Goal: Task Accomplishment & Management: Use online tool/utility

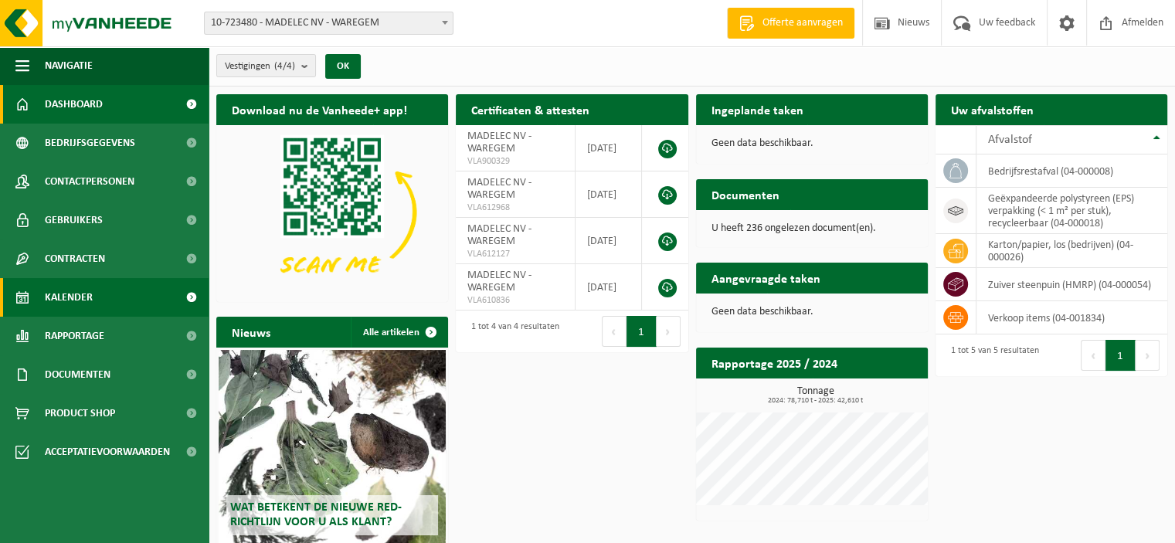
click at [120, 301] on link "Kalender" at bounding box center [104, 297] width 209 height 39
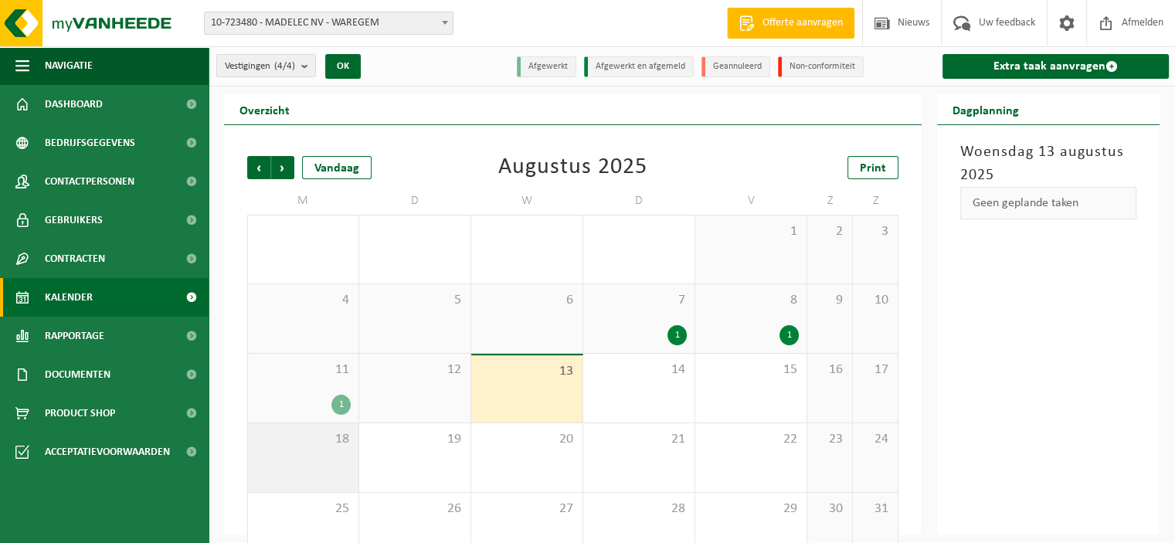
click at [352, 444] on div "18" at bounding box center [303, 457] width 110 height 69
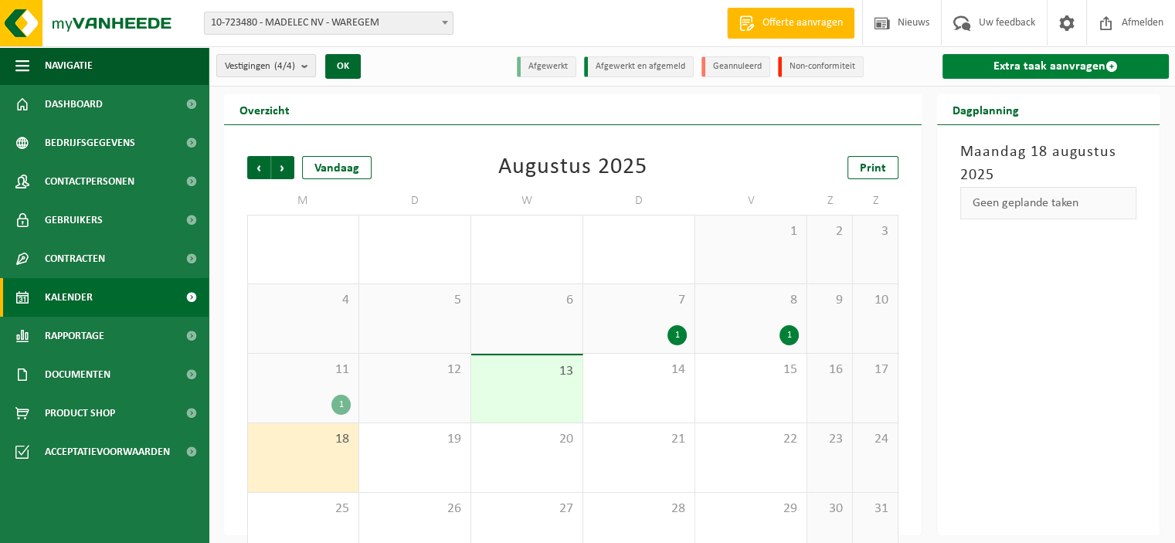
click at [1058, 62] on link "Extra taak aanvragen" at bounding box center [1055, 66] width 226 height 25
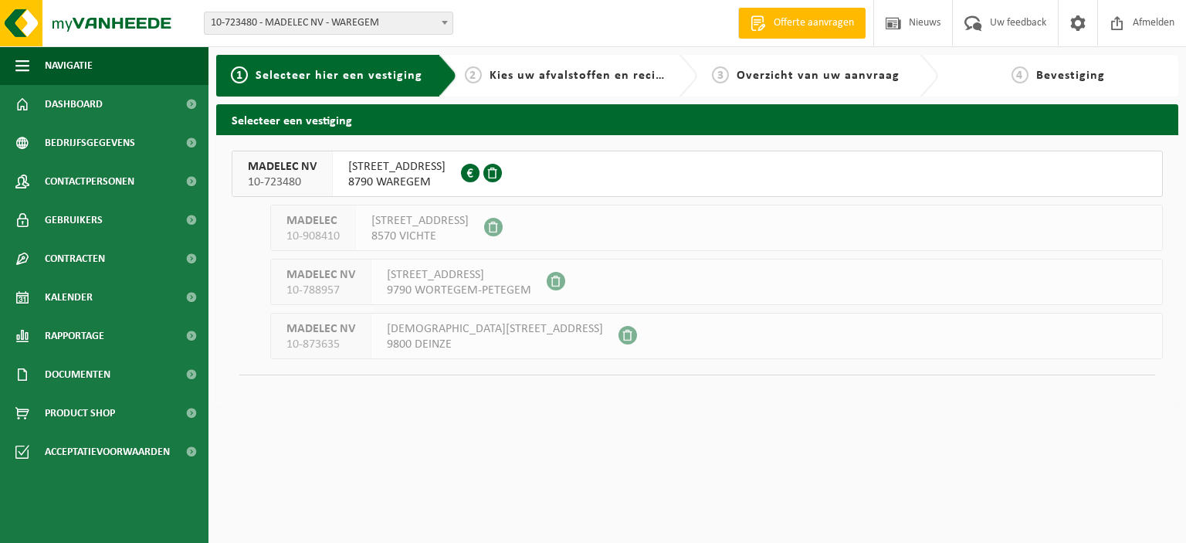
click at [417, 175] on span "8790 WAREGEM" at bounding box center [396, 182] width 97 height 15
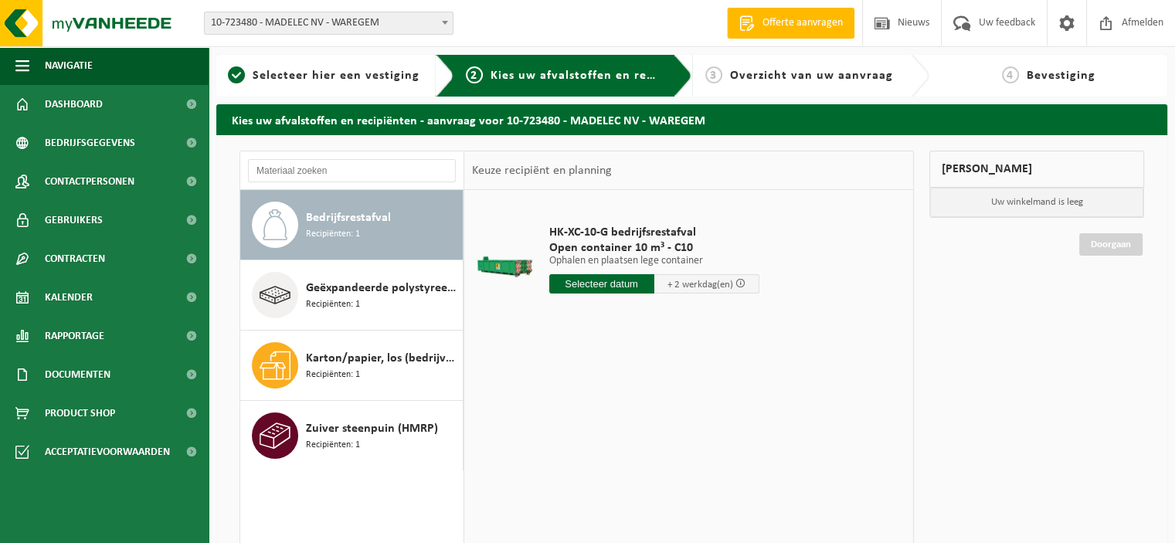
click at [601, 281] on input "text" at bounding box center [601, 283] width 105 height 19
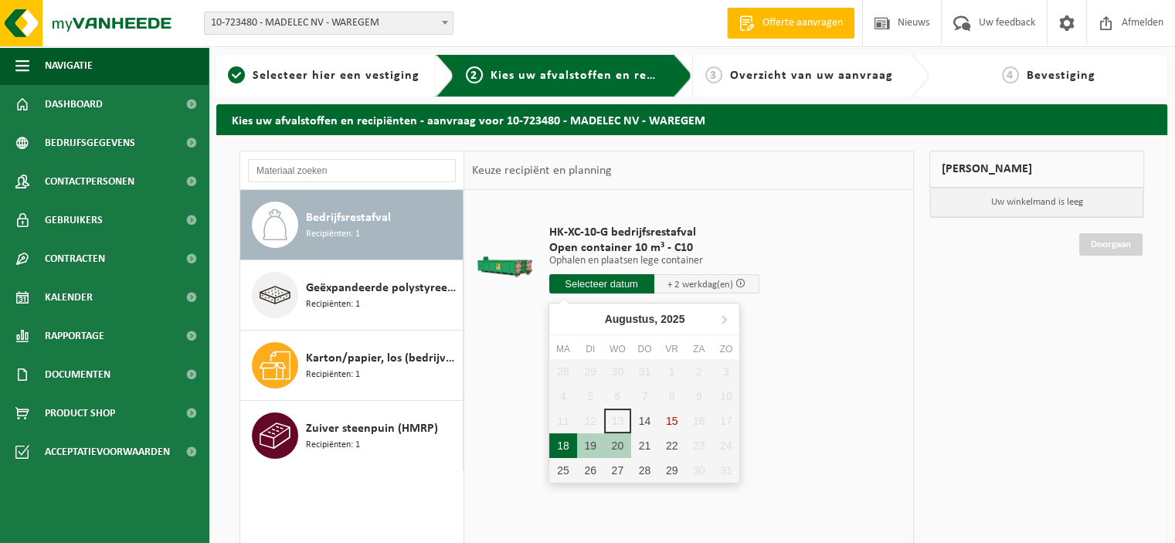
click at [568, 441] on div "18" at bounding box center [562, 445] width 27 height 25
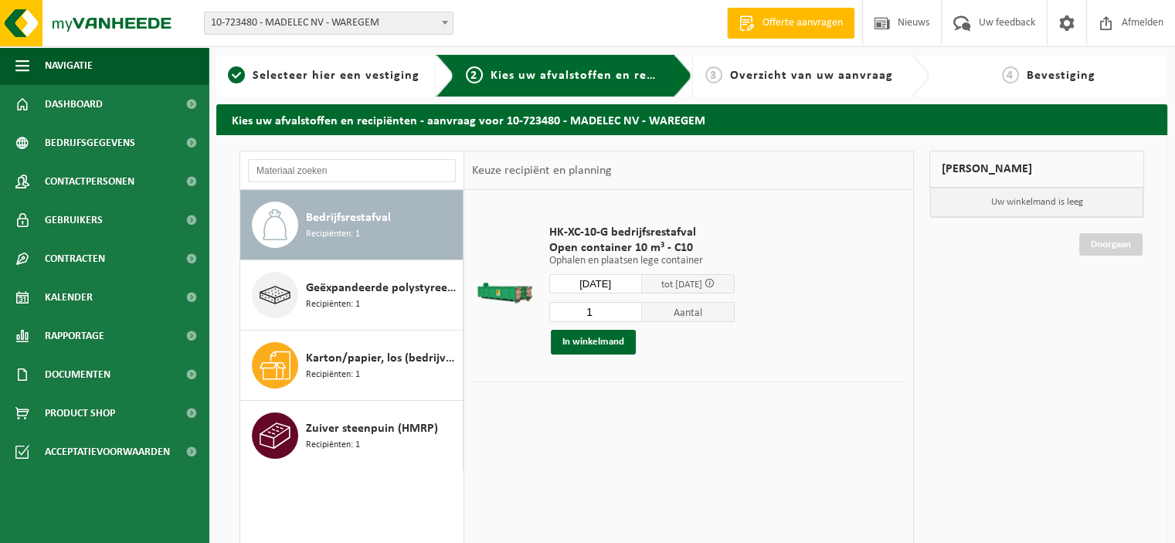
type input "Van 2025-08-18"
click at [567, 397] on button "Containernummer toevoegen(optioneel) Annuleren" at bounding box center [565, 405] width 177 height 22
type input "c10-756"
click at [586, 347] on button "In winkelmand" at bounding box center [593, 342] width 85 height 25
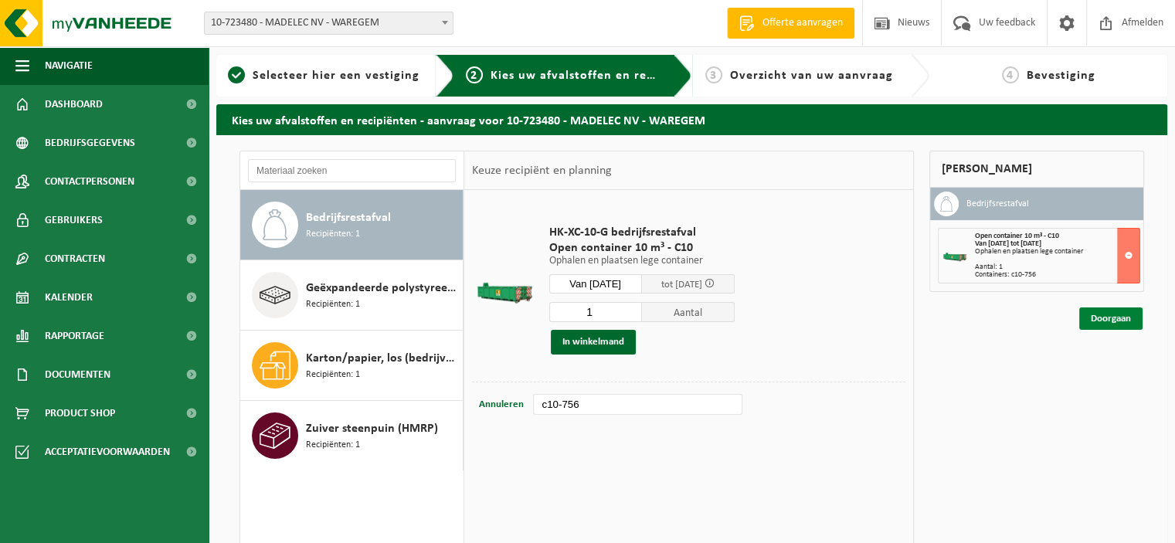
click at [1099, 319] on link "Doorgaan" at bounding box center [1110, 318] width 63 height 22
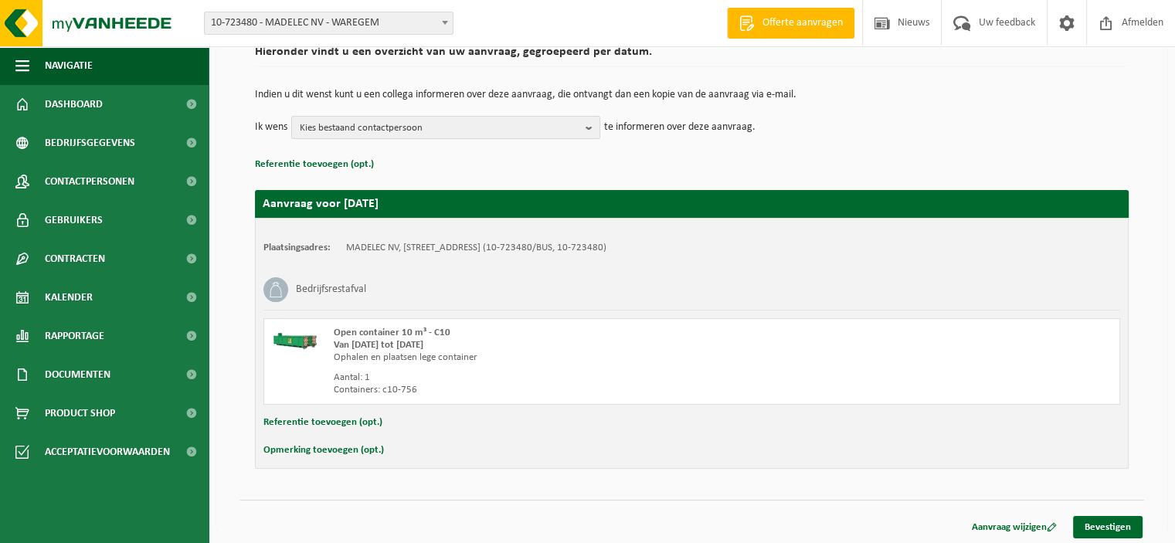
scroll to position [131, 0]
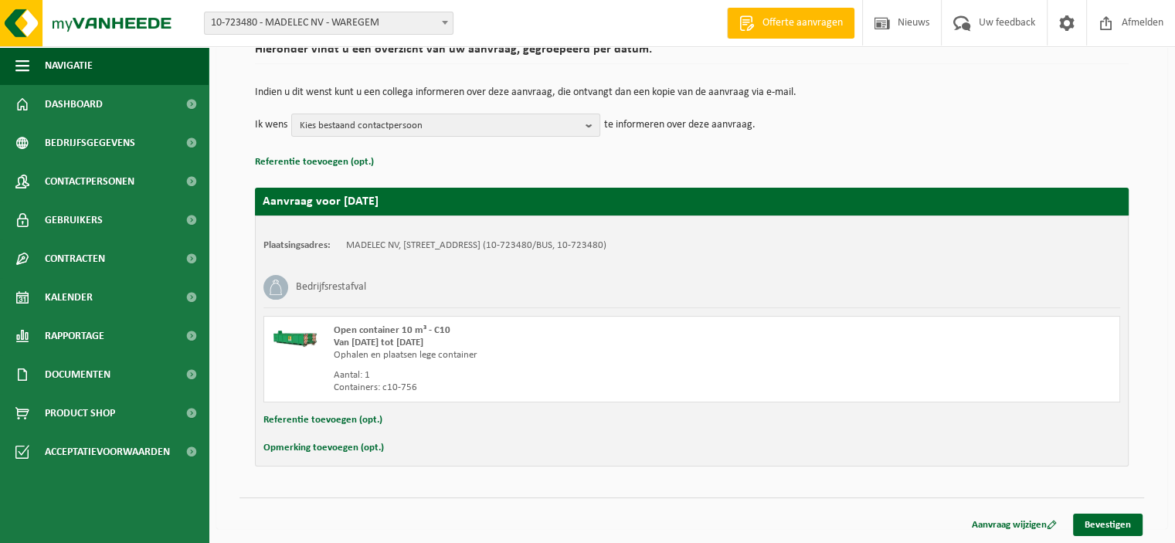
click at [314, 443] on button "Opmerking toevoegen (opt.)" at bounding box center [323, 448] width 120 height 20
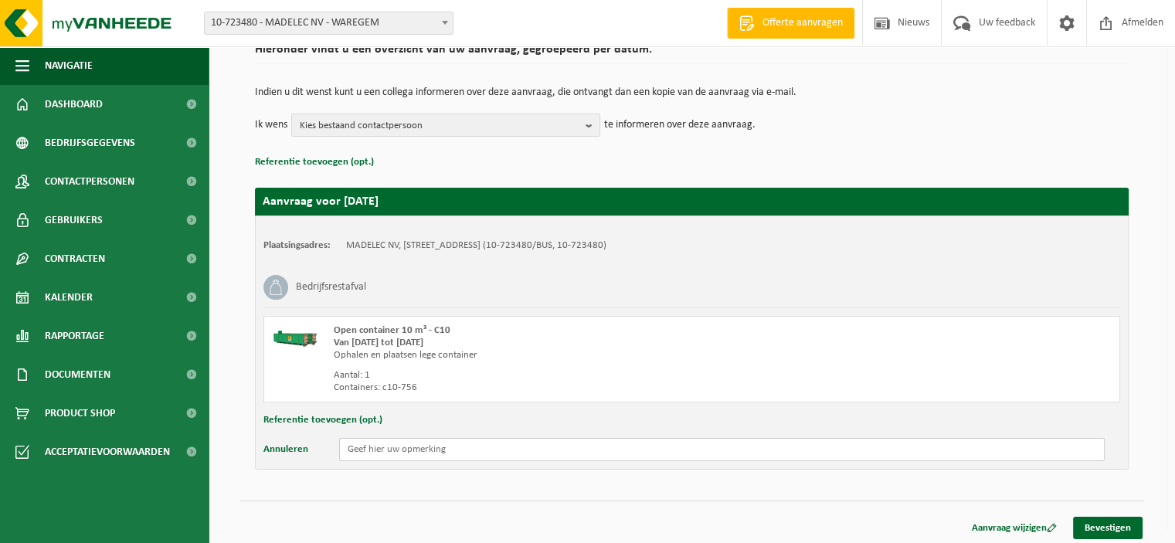
click at [362, 449] on input "text" at bounding box center [721, 449] width 765 height 23
type input "nieuwe voor 15u aub"
click at [1104, 523] on link "Bevestigen" at bounding box center [1108, 528] width 70 height 22
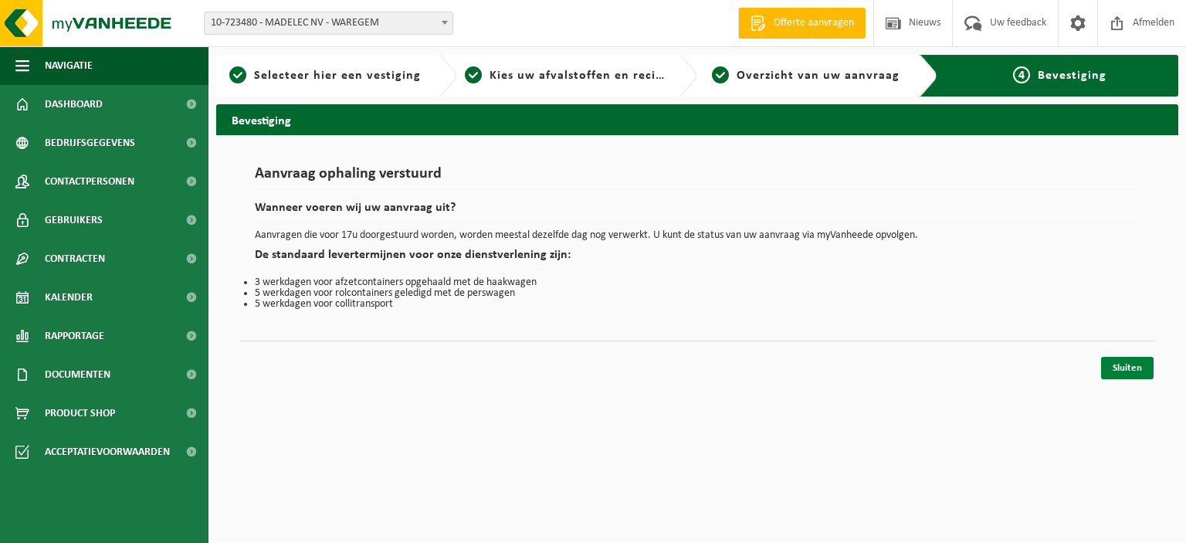
click at [1118, 370] on link "Sluiten" at bounding box center [1127, 368] width 53 height 22
